Goal: Navigation & Orientation: Find specific page/section

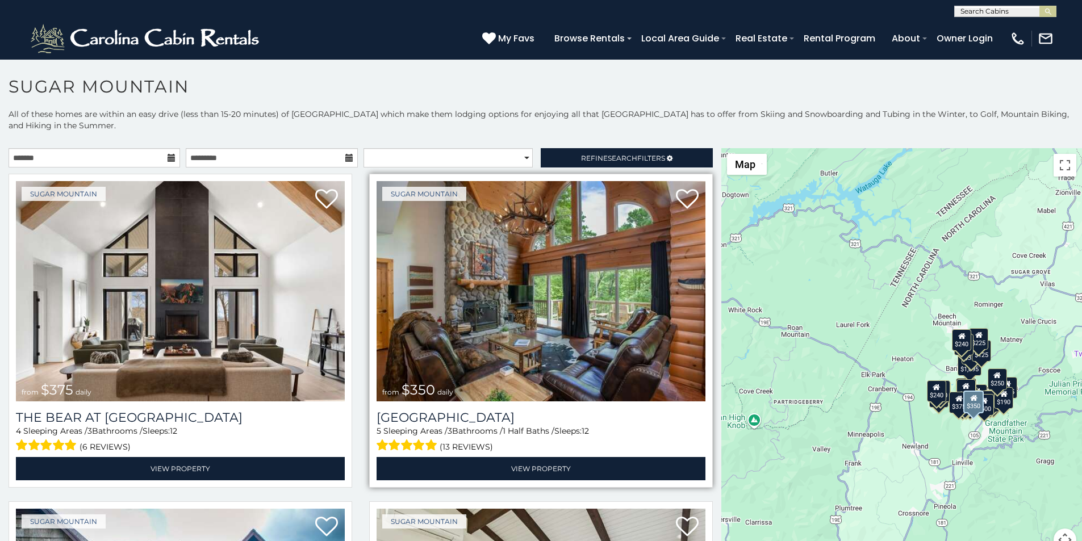
scroll to position [47, 0]
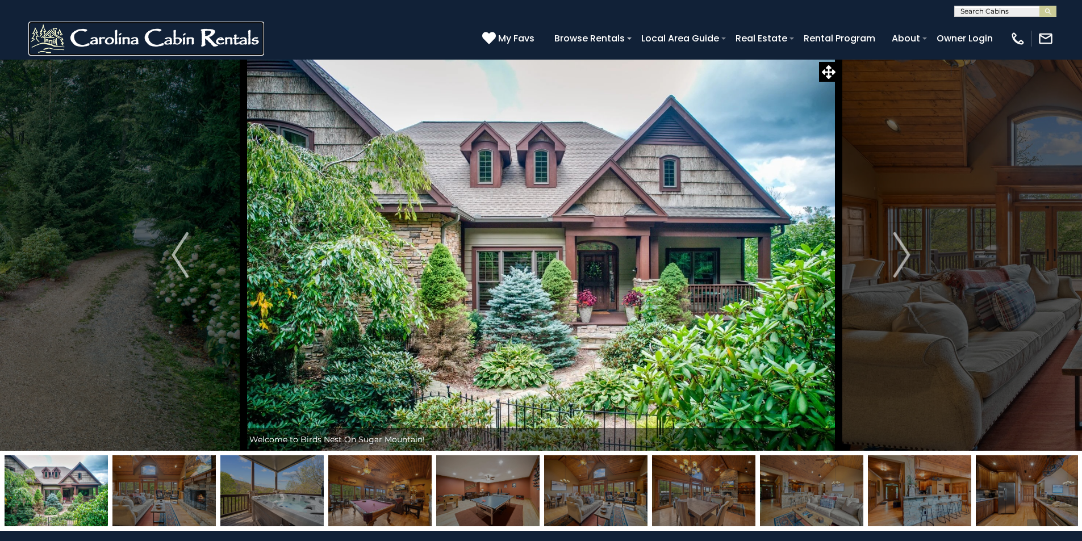
click at [37, 41] on img at bounding box center [146, 39] width 236 height 34
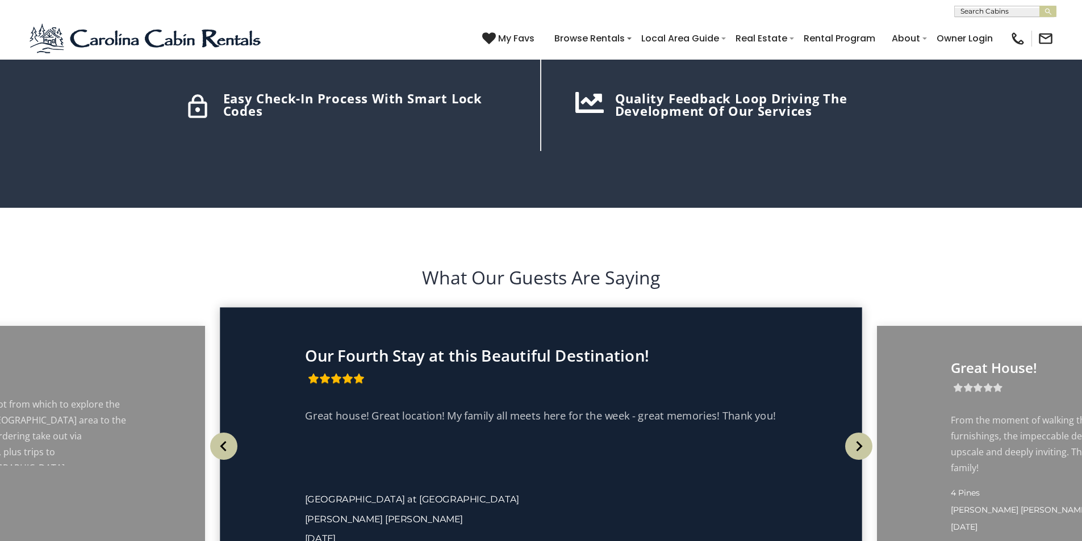
scroll to position [1988, 0]
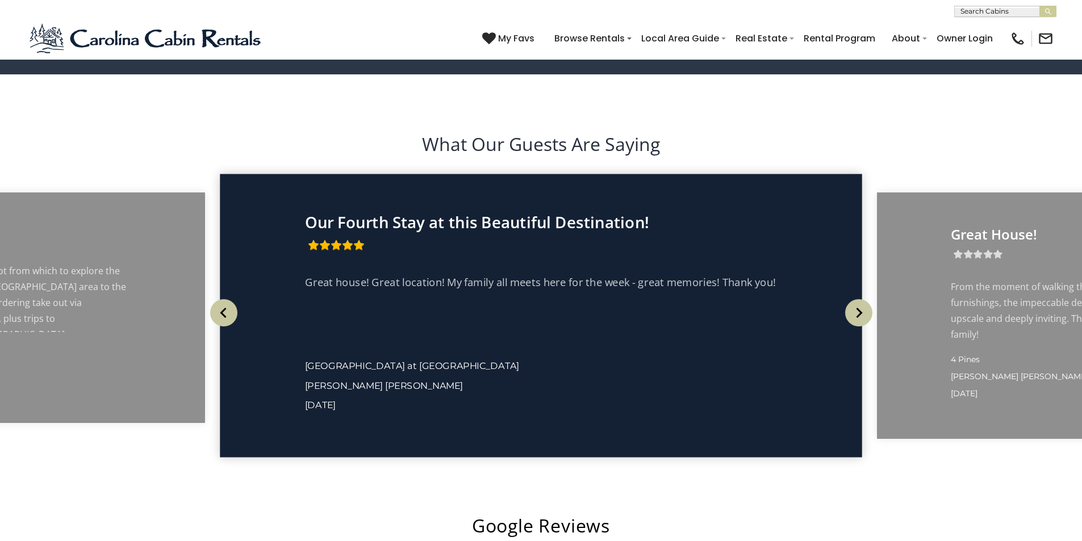
scroll to position [2129, 0]
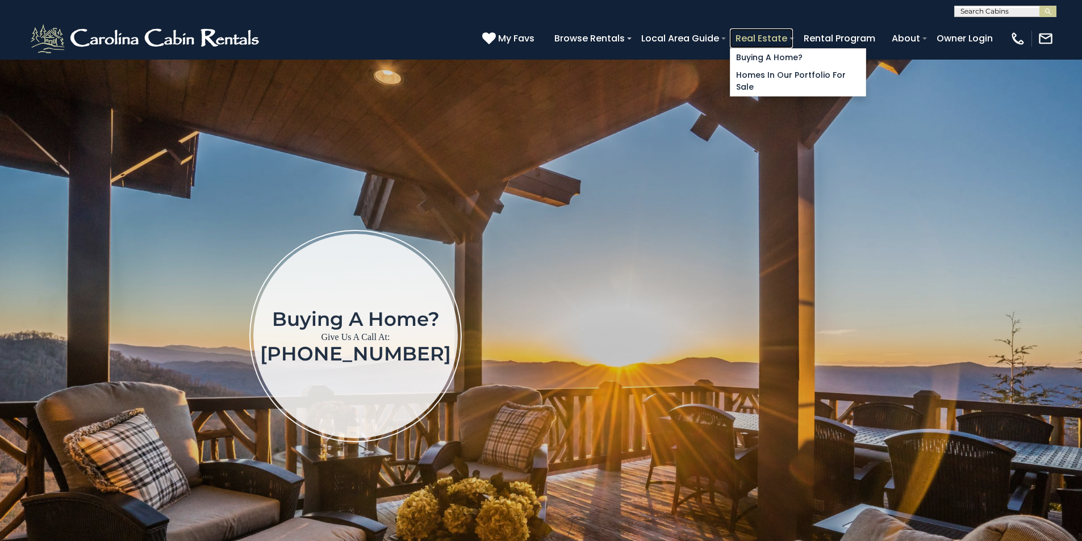
click at [793, 33] on link "Real Estate" at bounding box center [761, 38] width 63 height 20
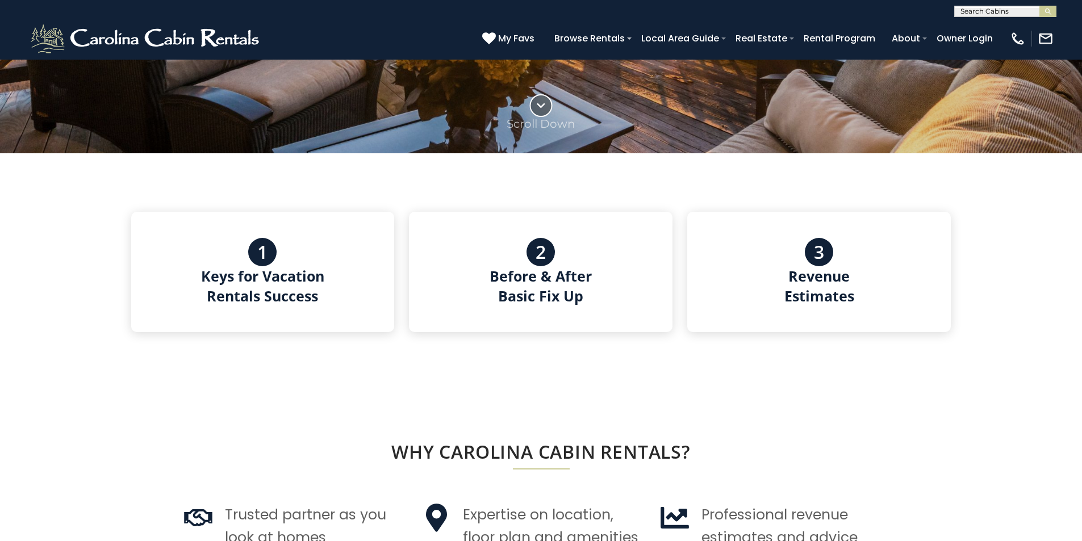
scroll to position [639, 0]
